Goal: Task Accomplishment & Management: Complete application form

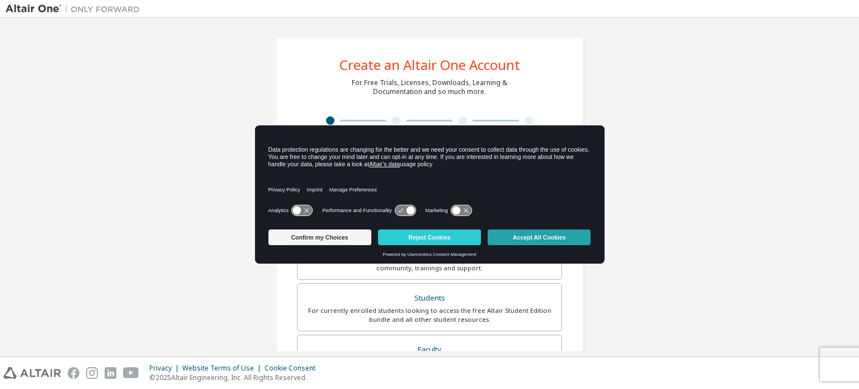
click at [569, 235] on button "Accept All Cookies" at bounding box center [539, 237] width 103 height 16
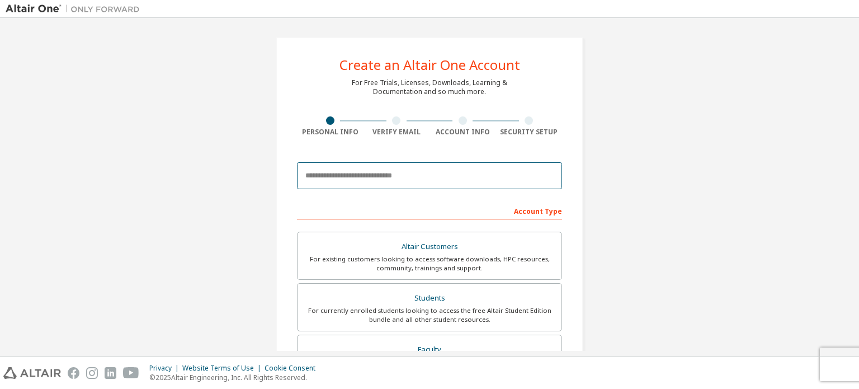
click at [420, 179] on input "email" at bounding box center [429, 175] width 265 height 27
click at [397, 182] on input "email" at bounding box center [429, 175] width 265 height 27
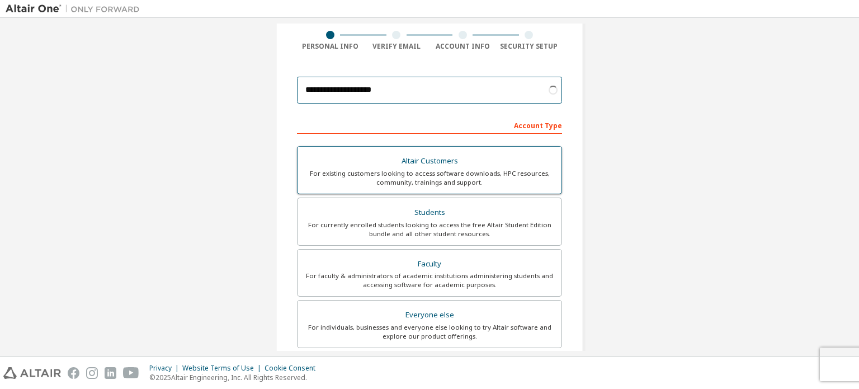
scroll to position [84, 0]
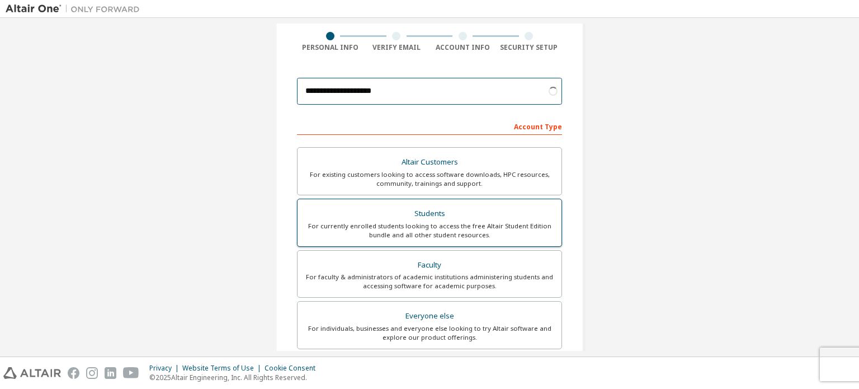
type input "**********"
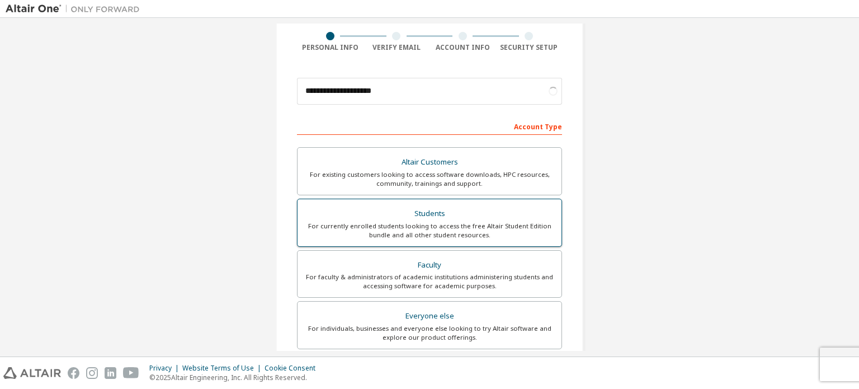
click at [475, 230] on div "For currently enrolled students looking to access the free Altair Student Editi…" at bounding box center [429, 230] width 251 height 18
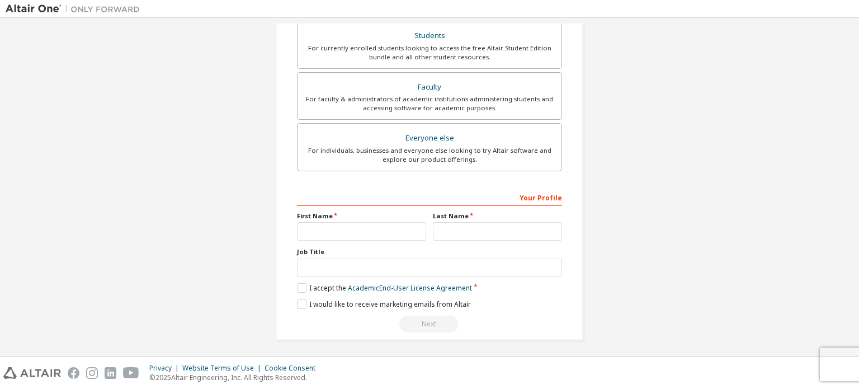
scroll to position [262, 0]
click at [380, 223] on input "text" at bounding box center [361, 232] width 129 height 18
type input "***"
click at [443, 234] on input "text" at bounding box center [497, 232] width 129 height 18
type input "******"
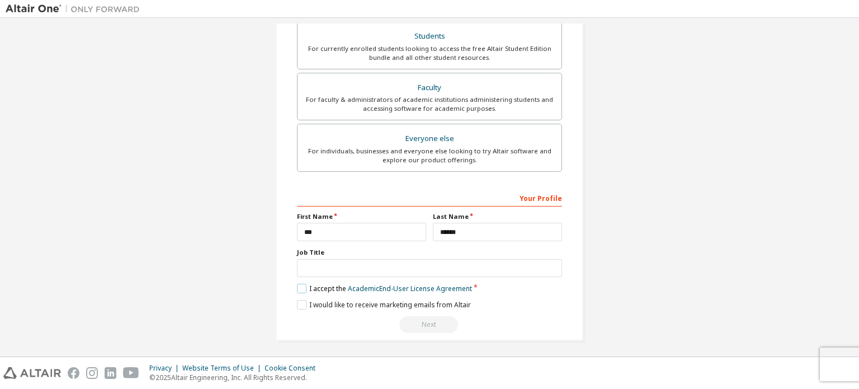
click at [298, 285] on label "I accept the Academic End-User License Agreement" at bounding box center [384, 289] width 175 height 10
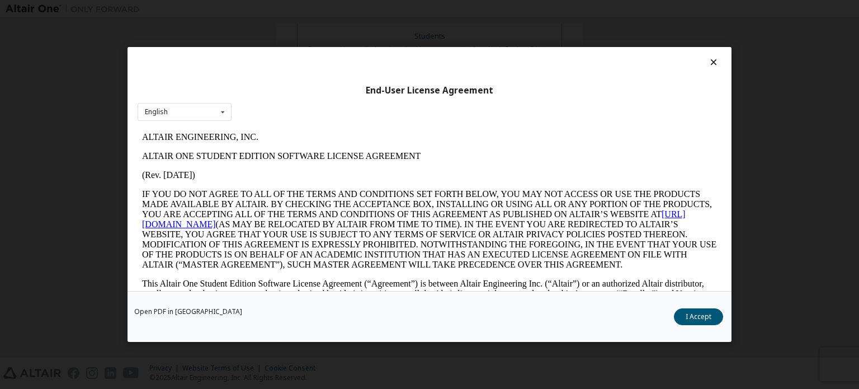
scroll to position [158, 0]
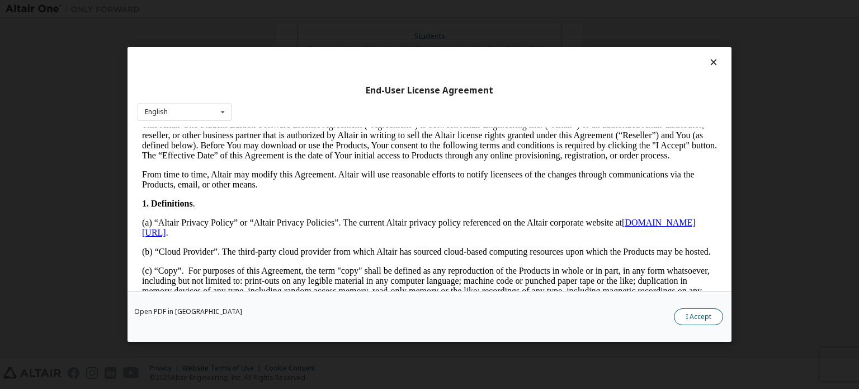
click at [691, 323] on button "I Accept" at bounding box center [698, 316] width 49 height 17
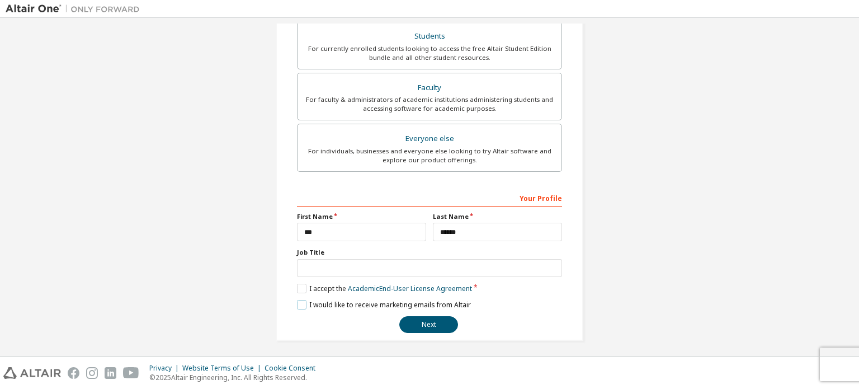
click at [299, 301] on label "I would like to receive marketing emails from Altair" at bounding box center [384, 305] width 174 height 10
click at [428, 321] on button "Next" at bounding box center [428, 324] width 59 height 17
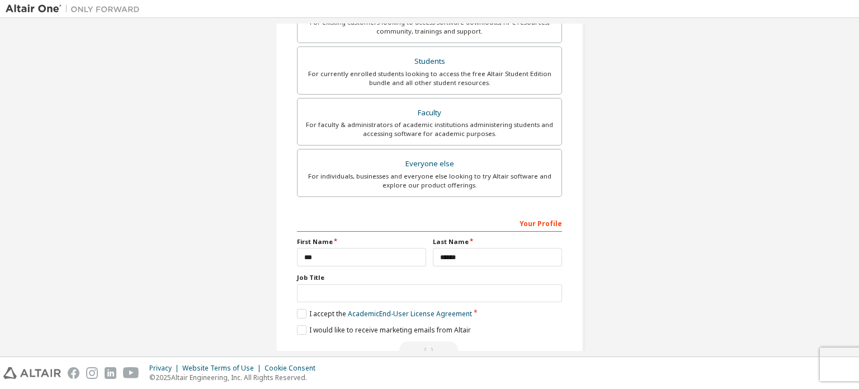
scroll to position [0, 0]
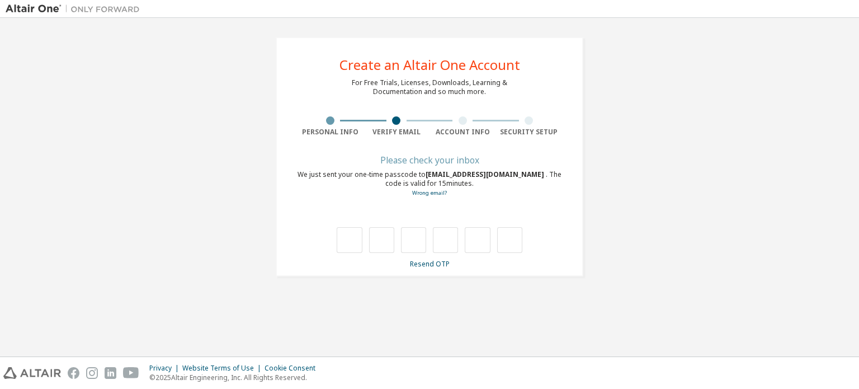
type input "*"
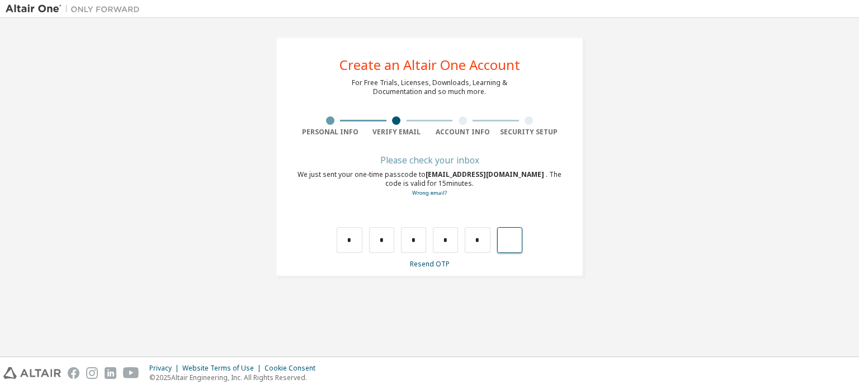
type input "*"
